Goal: Navigation & Orientation: Find specific page/section

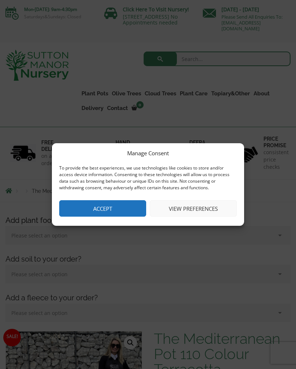
click at [116, 212] on button "Accept" at bounding box center [102, 208] width 87 height 16
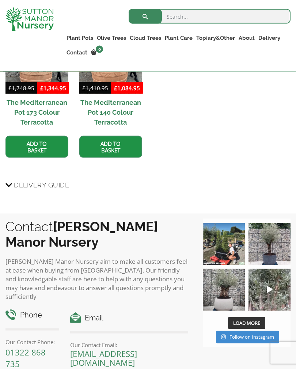
scroll to position [965, 0]
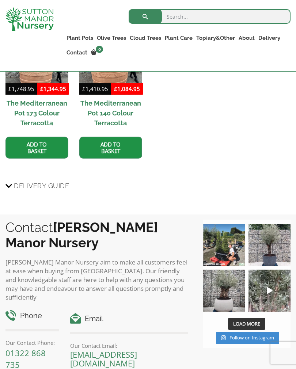
click at [117, 249] on img at bounding box center [269, 245] width 42 height 42
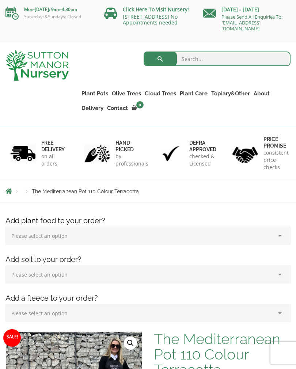
click at [115, 19] on icon at bounding box center [110, 13] width 13 height 13
